Goal: Navigation & Orientation: Find specific page/section

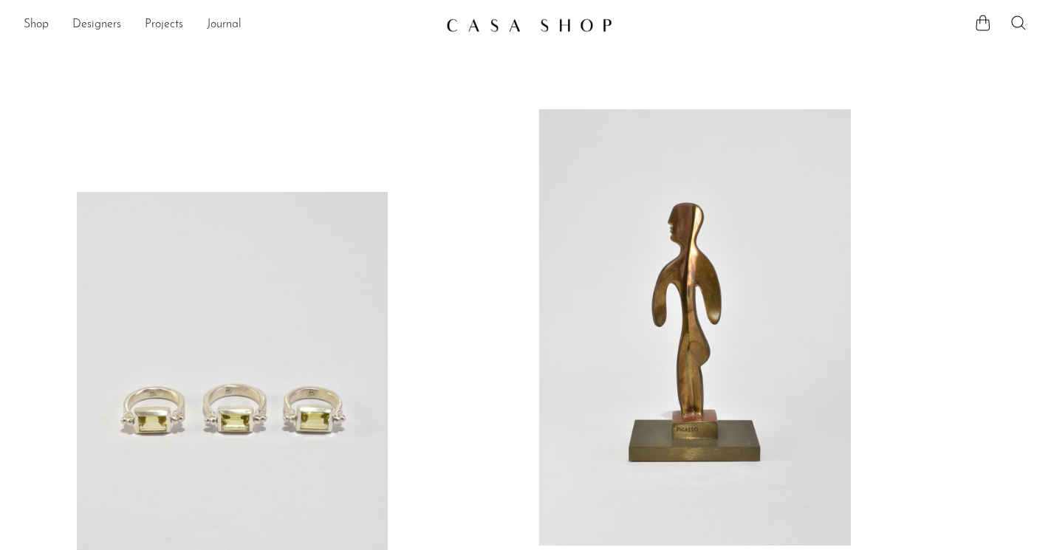
scroll to position [886, 0]
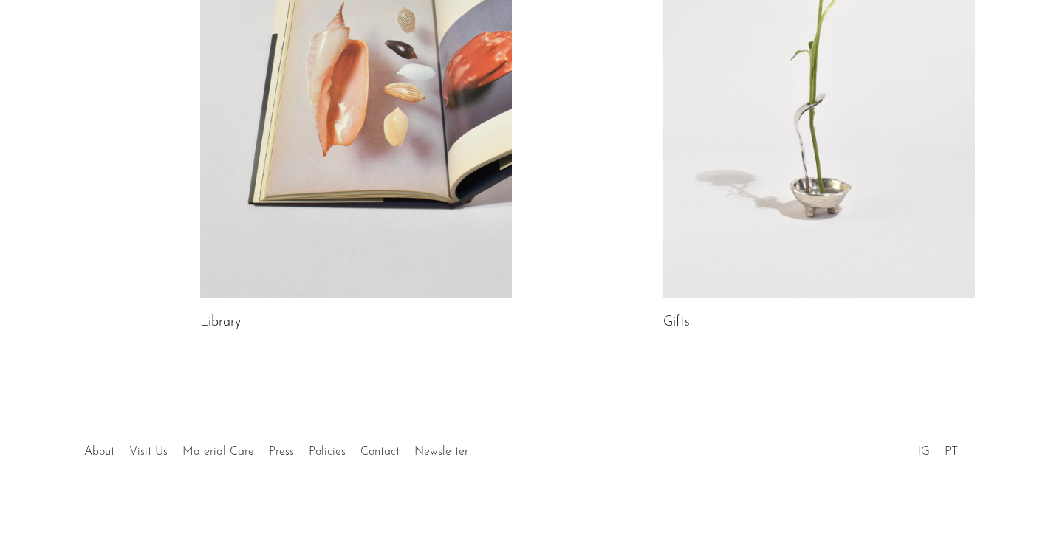
click at [78, 452] on li "About" at bounding box center [99, 452] width 45 height 19
click at [98, 452] on link "About" at bounding box center [99, 452] width 30 height 12
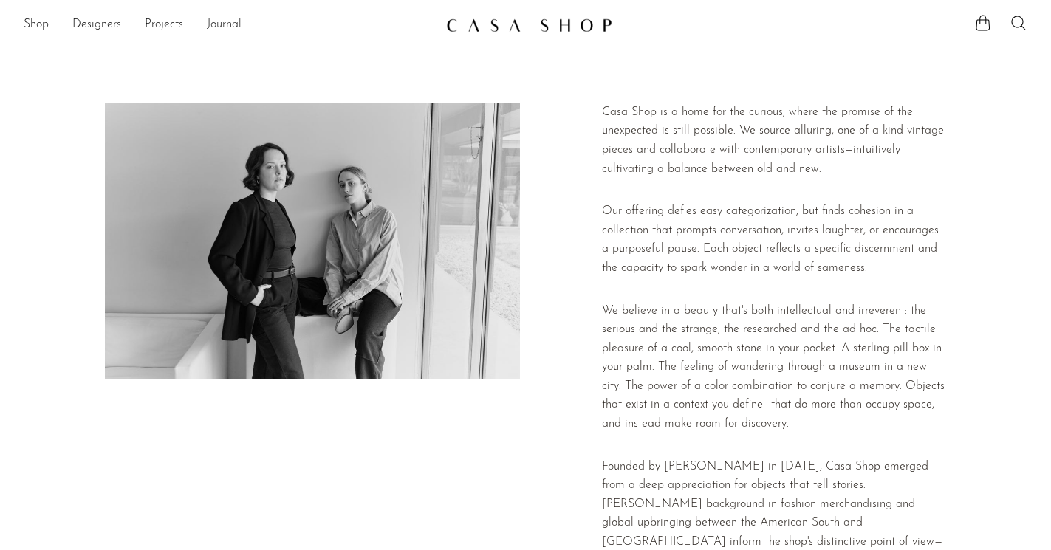
click at [208, 24] on link "Journal" at bounding box center [224, 25] width 35 height 19
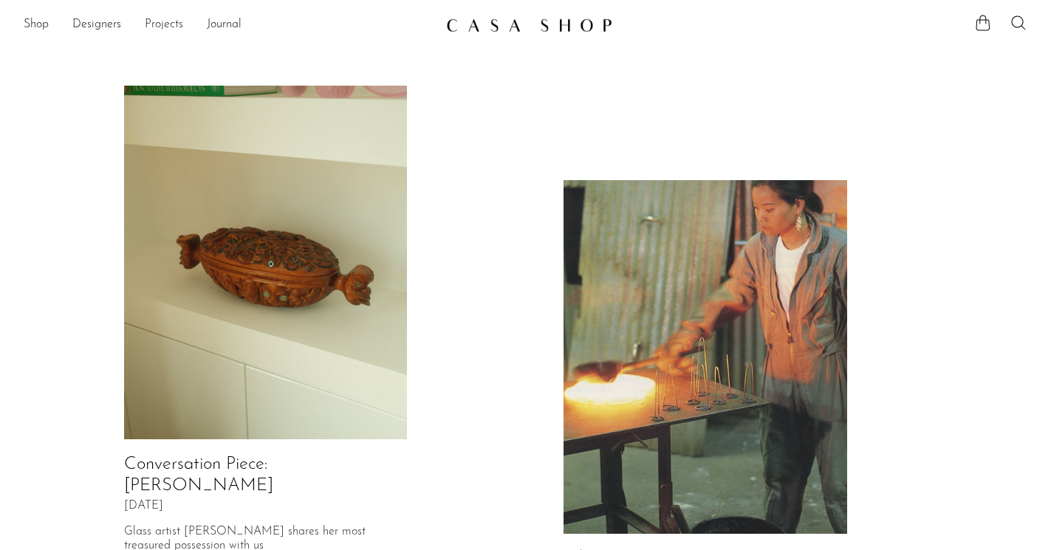
click at [166, 22] on link "Projects" at bounding box center [164, 25] width 38 height 19
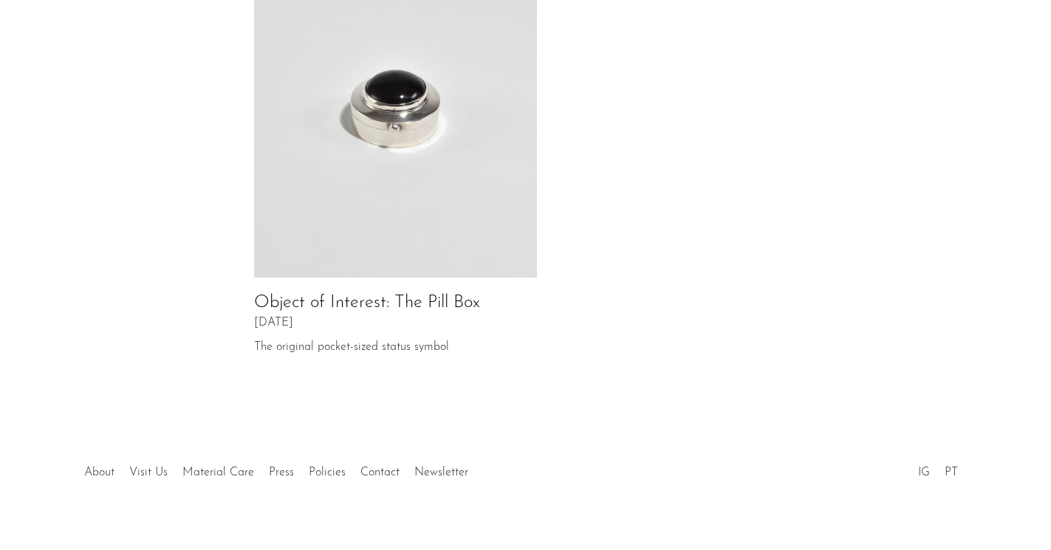
click at [106, 467] on link "About" at bounding box center [99, 473] width 30 height 12
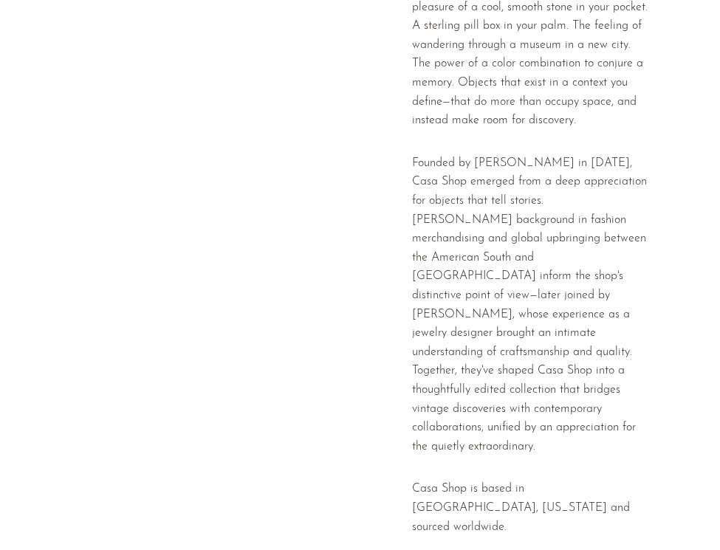
scroll to position [435, 0]
